Goal: Navigation & Orientation: Locate item on page

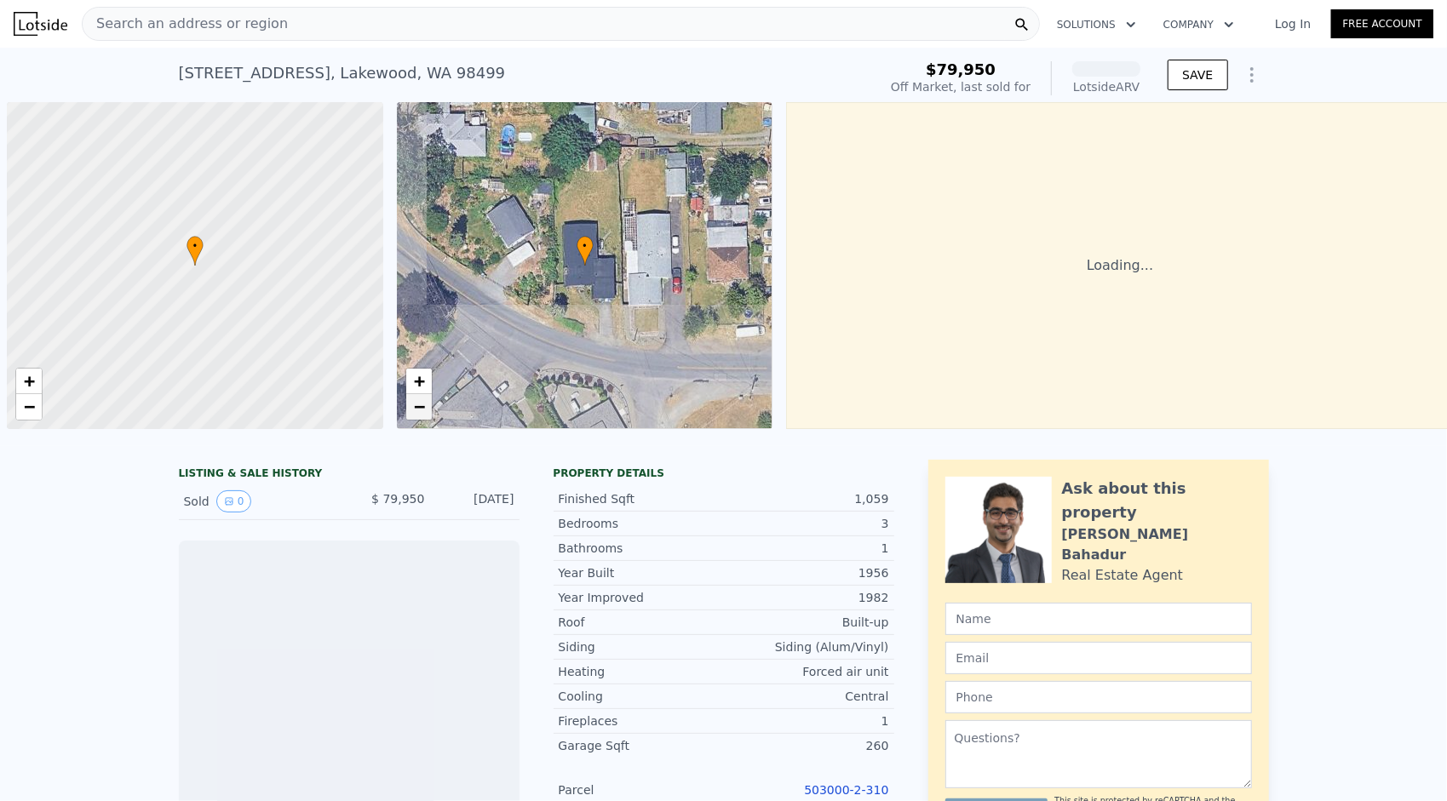
scroll to position [0, 7]
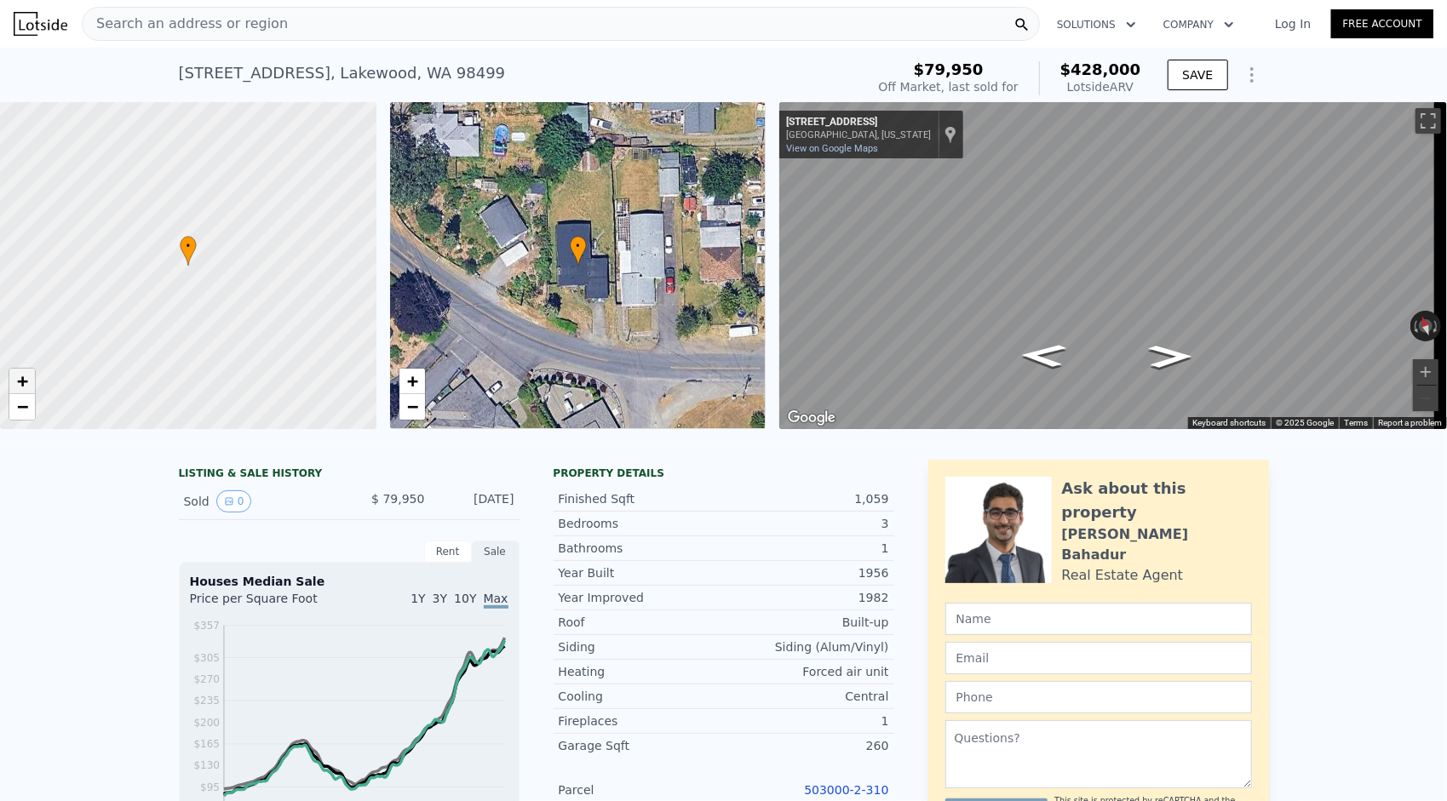
click at [29, 385] on link "+" at bounding box center [22, 382] width 26 height 26
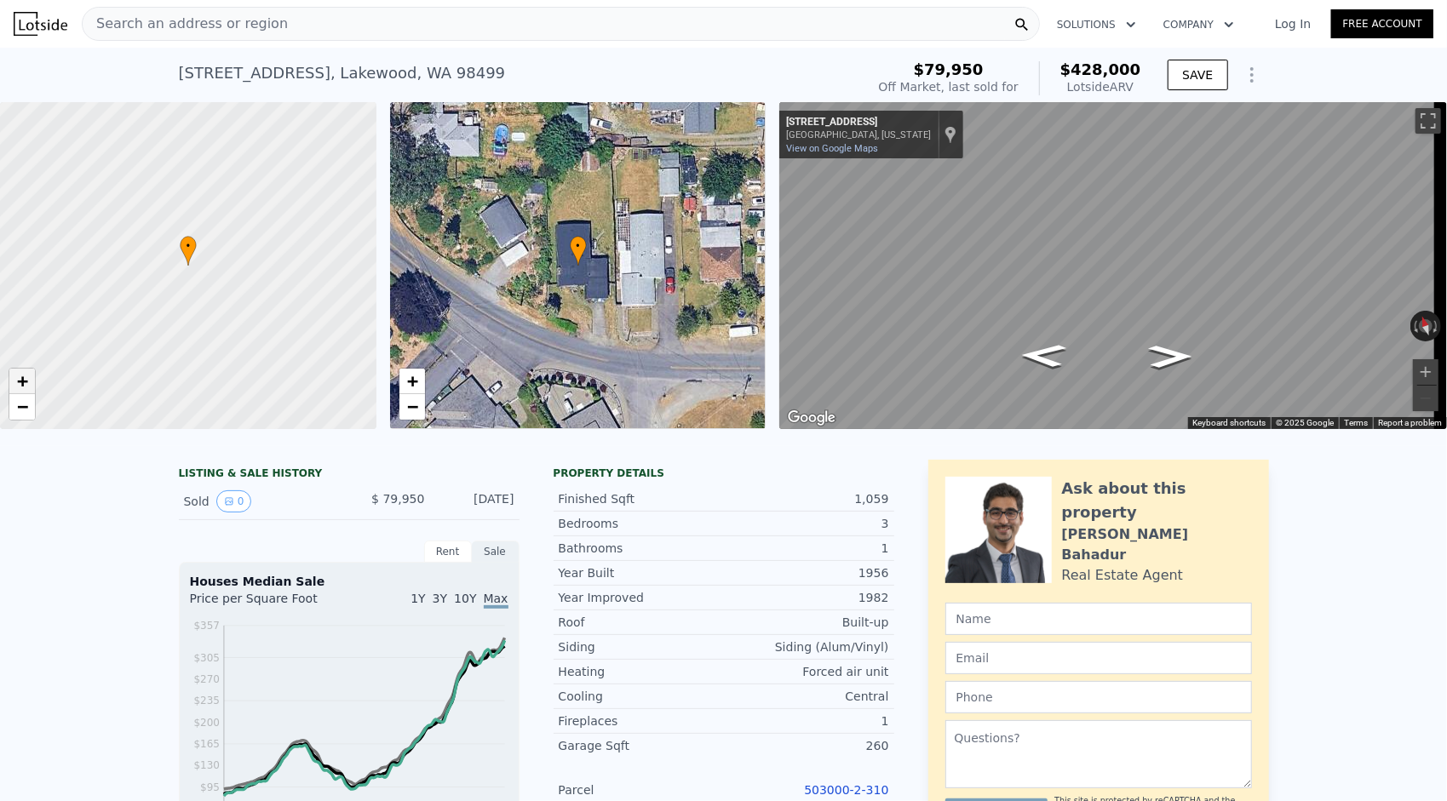
click at [29, 385] on link "+" at bounding box center [22, 382] width 26 height 26
click at [22, 404] on span "−" at bounding box center [22, 406] width 11 height 21
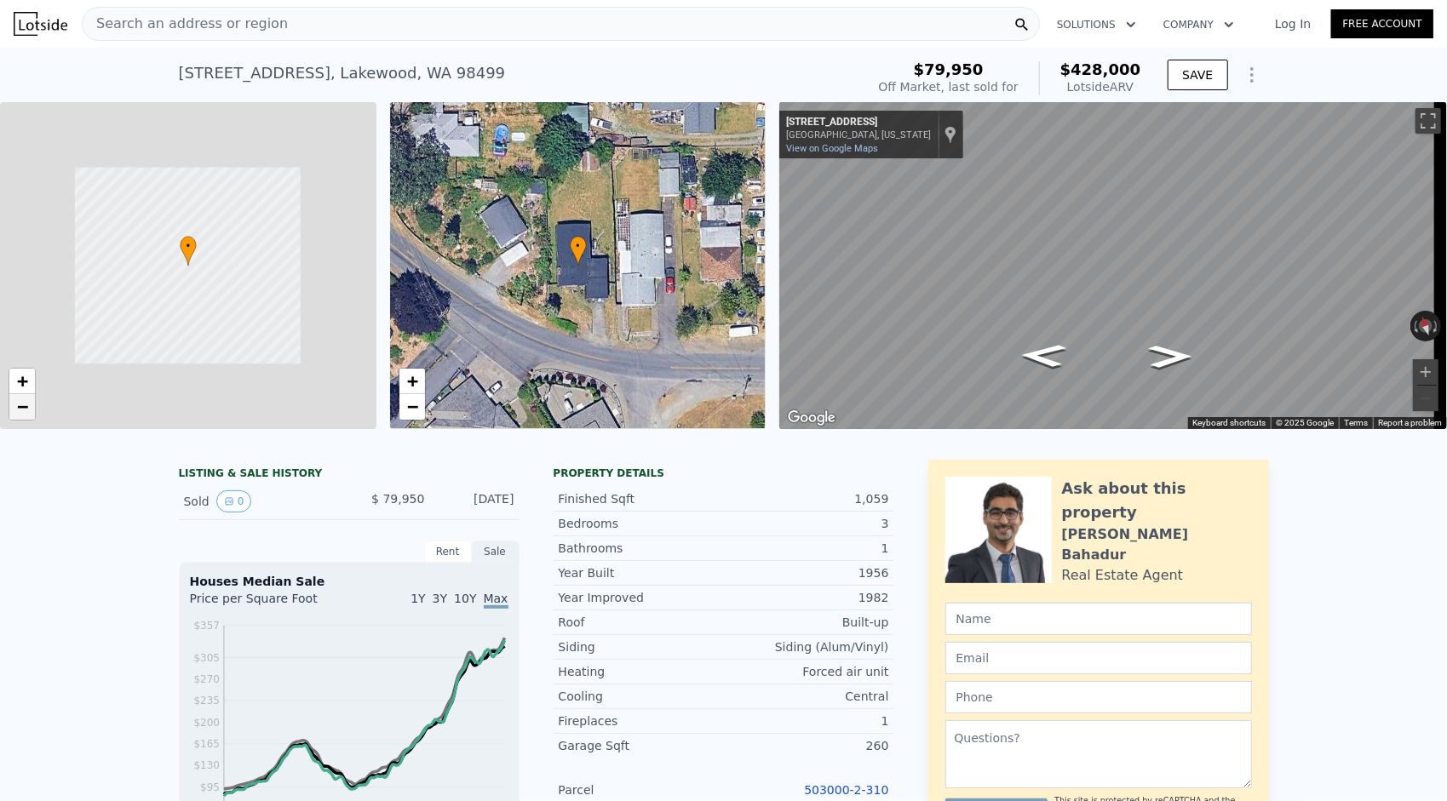
click at [22, 404] on span "−" at bounding box center [22, 406] width 11 height 21
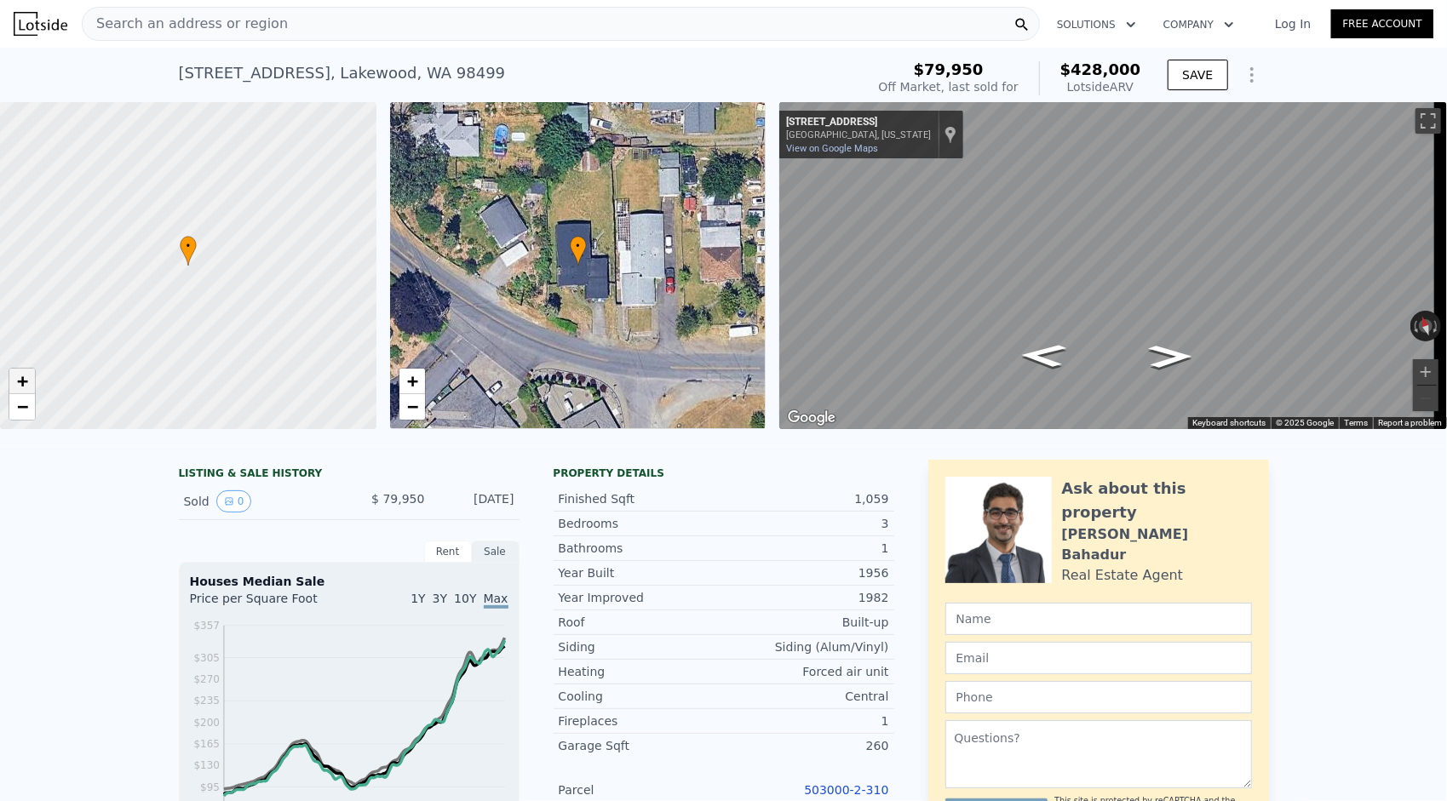
click at [26, 384] on span "+" at bounding box center [22, 381] width 11 height 21
click at [26, 399] on span "−" at bounding box center [22, 406] width 11 height 21
click at [18, 376] on span "+" at bounding box center [22, 381] width 11 height 21
drag, startPoint x: 129, startPoint y: 282, endPoint x: 220, endPoint y: 319, distance: 97.4
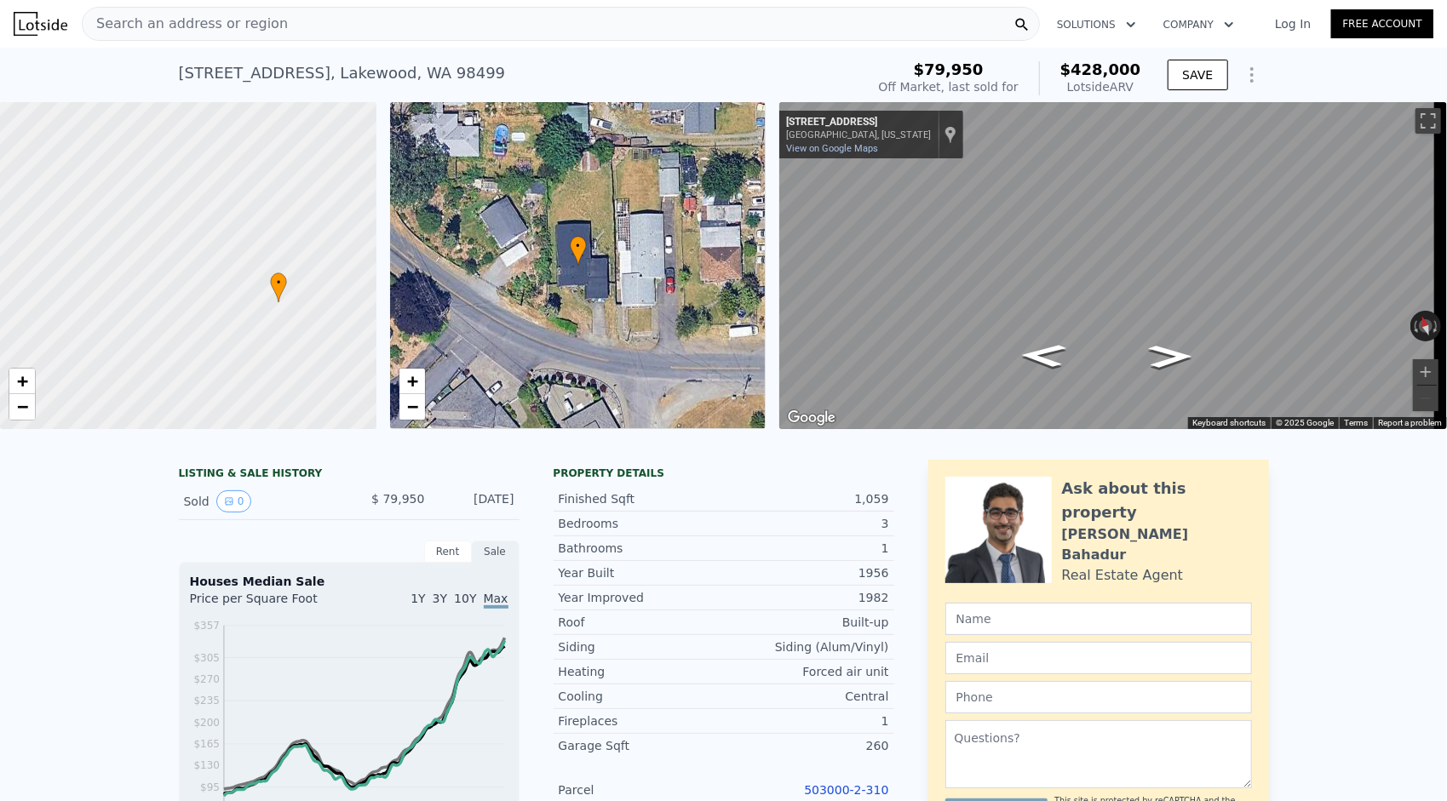
click at [220, 319] on div at bounding box center [188, 266] width 451 height 393
